Goal: Navigation & Orientation: Go to known website

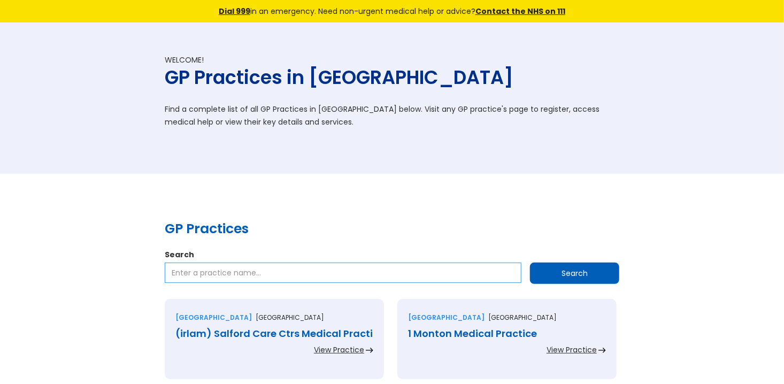
click at [207, 266] on input "Search" at bounding box center [343, 272] width 357 height 20
type input "Farnham Park Health Group"
click at [572, 275] on input "Search" at bounding box center [574, 272] width 89 height 21
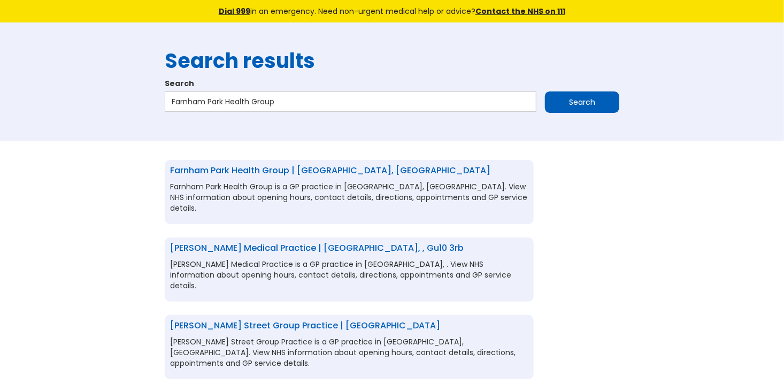
click at [332, 170] on link "Farnham Park Health Group | [GEOGRAPHIC_DATA], [GEOGRAPHIC_DATA]" at bounding box center [330, 170] width 320 height 12
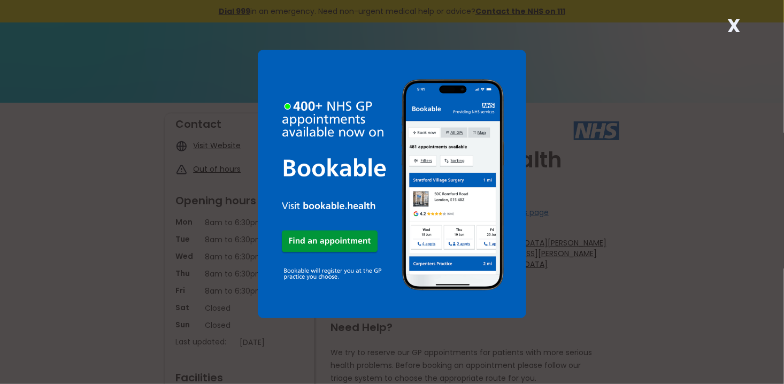
click at [729, 31] on strong "X" at bounding box center [734, 26] width 13 height 26
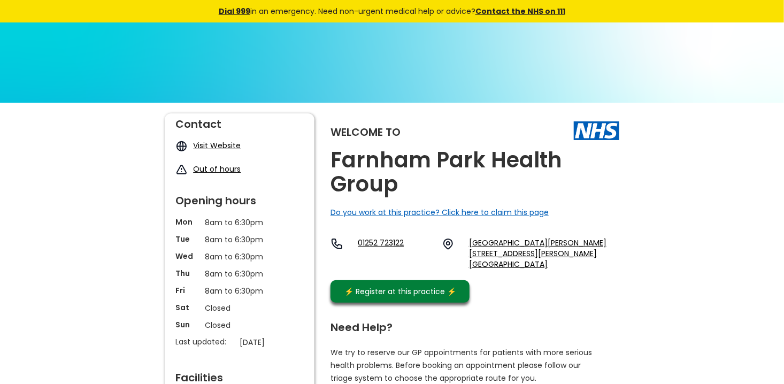
click at [219, 146] on link "Visit Website" at bounding box center [217, 145] width 48 height 11
